Goal: Subscribe to service/newsletter

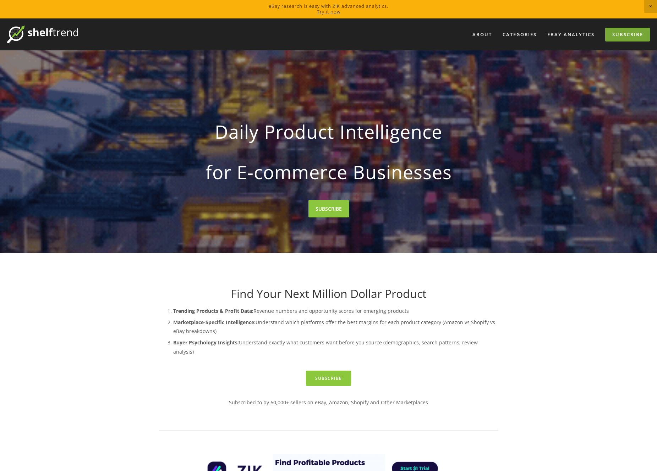
click at [618, 36] on link "Subscribe" at bounding box center [627, 35] width 45 height 14
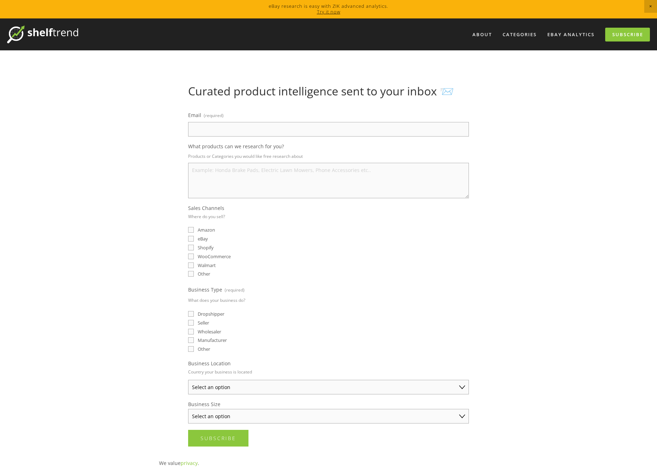
click at [256, 129] on input "Email (required)" at bounding box center [328, 129] width 281 height 15
click at [233, 131] on input "Email (required)" at bounding box center [328, 129] width 281 height 15
type input "testerchan751@gmail.com"
select select "Australia"
click at [225, 419] on select "Select an option Solo Merchant (under $50K annual sales) Small Business ($50K -…" at bounding box center [328, 416] width 281 height 15
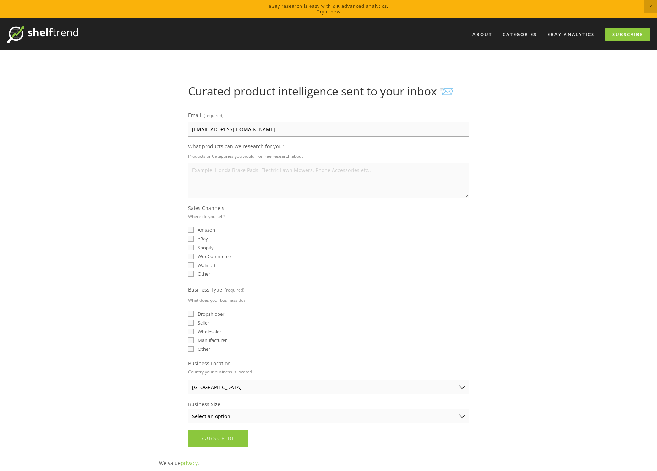
select select "Small Business ($50K - $250K annual sales)"
click at [188, 409] on select "Select an option Solo Merchant (under $50K annual sales) Small Business ($50K -…" at bounding box center [328, 416] width 281 height 15
click at [208, 231] on span "Amazon" at bounding box center [206, 230] width 17 height 6
click at [194, 231] on input "Amazon" at bounding box center [191, 230] width 6 height 6
checkbox input "true"
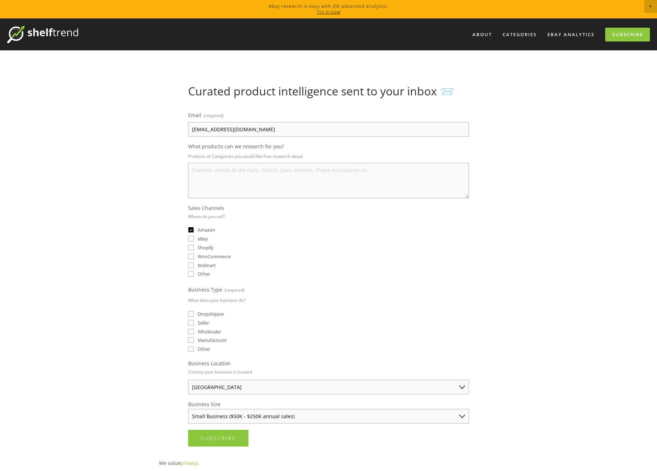
click at [240, 176] on textarea "What products can we research for you?" at bounding box center [328, 181] width 281 height 36
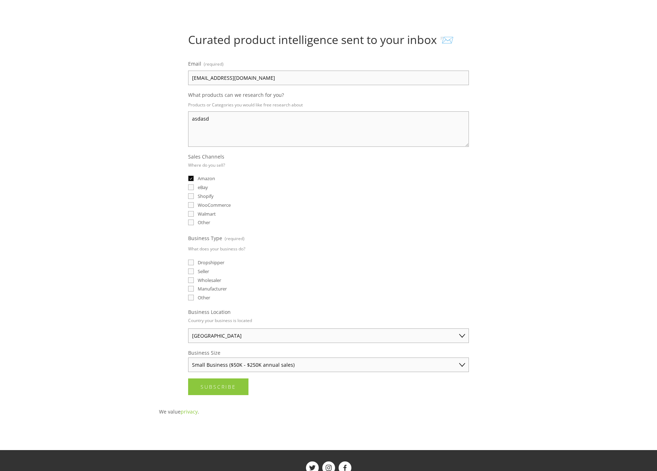
scroll to position [62, 0]
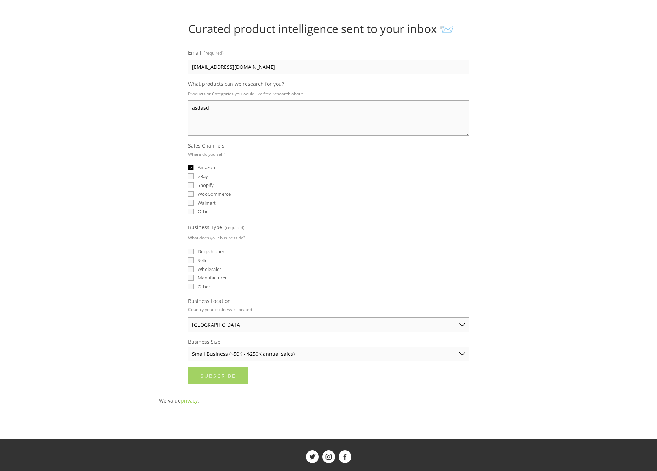
type textarea "asdasd"
click at [227, 379] on span "Subscribe" at bounding box center [219, 376] width 36 height 7
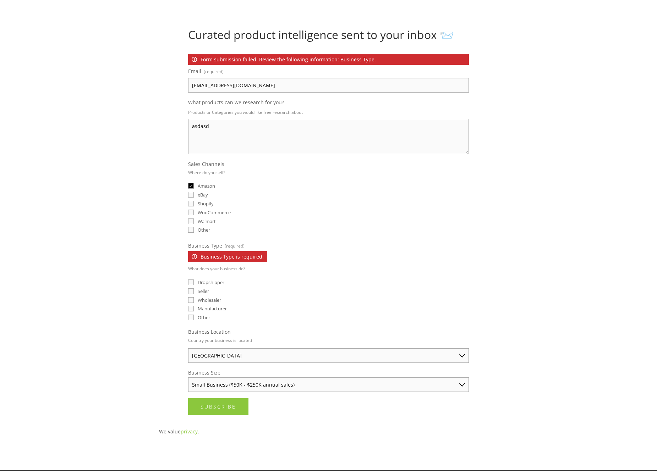
scroll to position [56, 0]
